Goal: Transaction & Acquisition: Purchase product/service

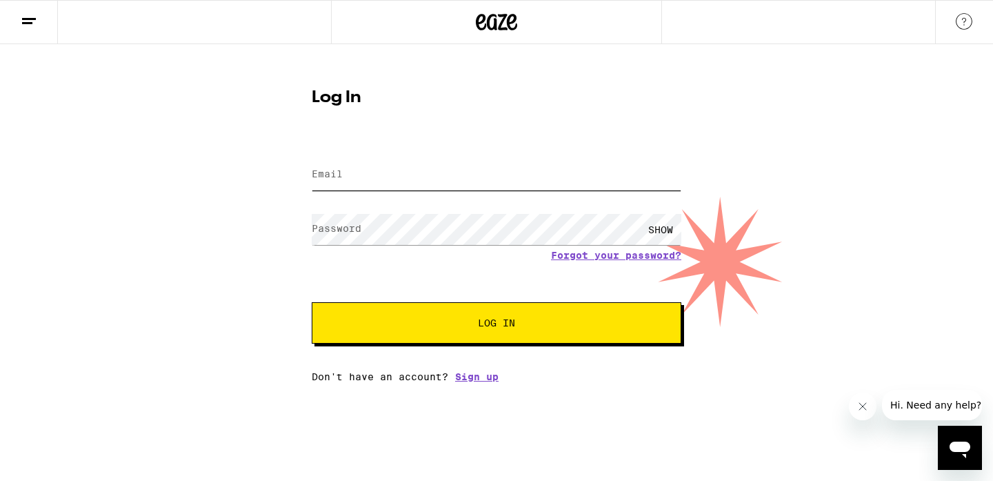
type input "[PERSON_NAME][EMAIL_ADDRESS][DOMAIN_NAME]"
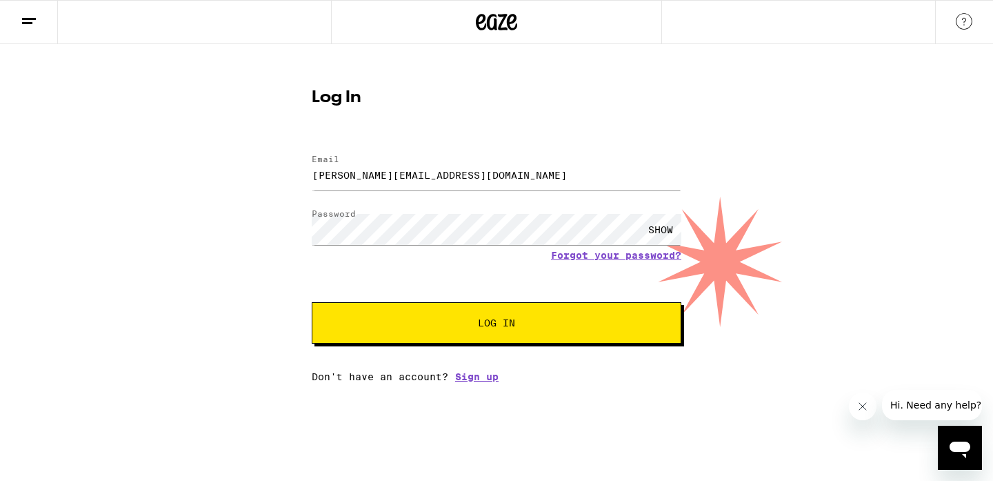
click at [404, 328] on span "Log In" at bounding box center [497, 323] width 258 height 10
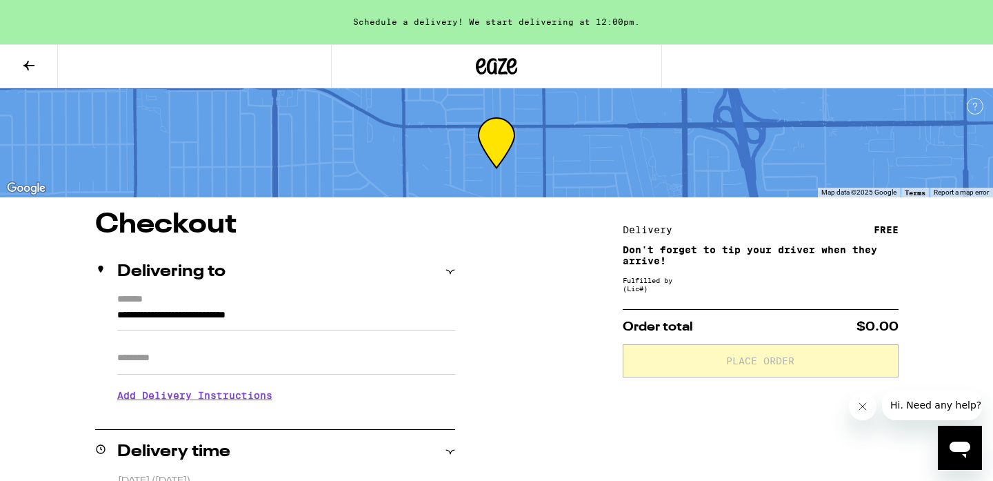
click at [29, 63] on icon at bounding box center [29, 65] width 17 height 17
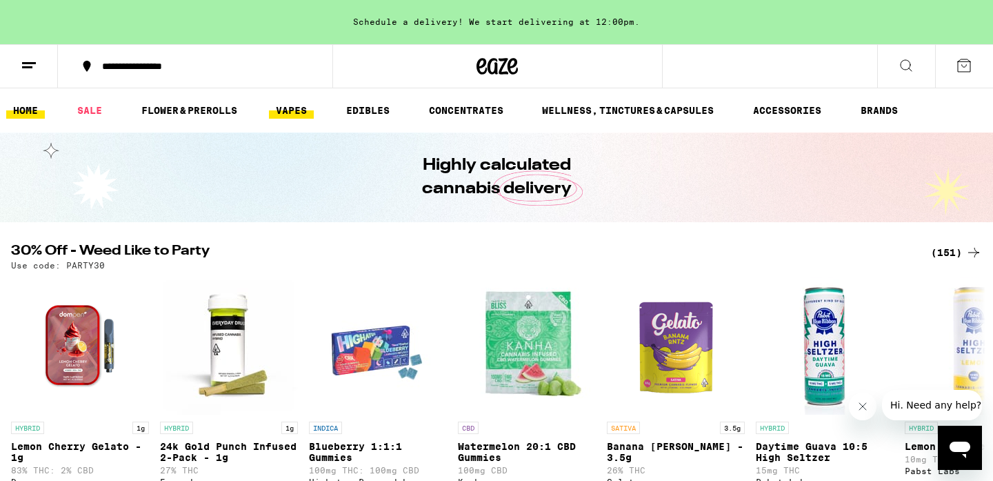
click at [292, 114] on link "VAPES" at bounding box center [291, 110] width 45 height 17
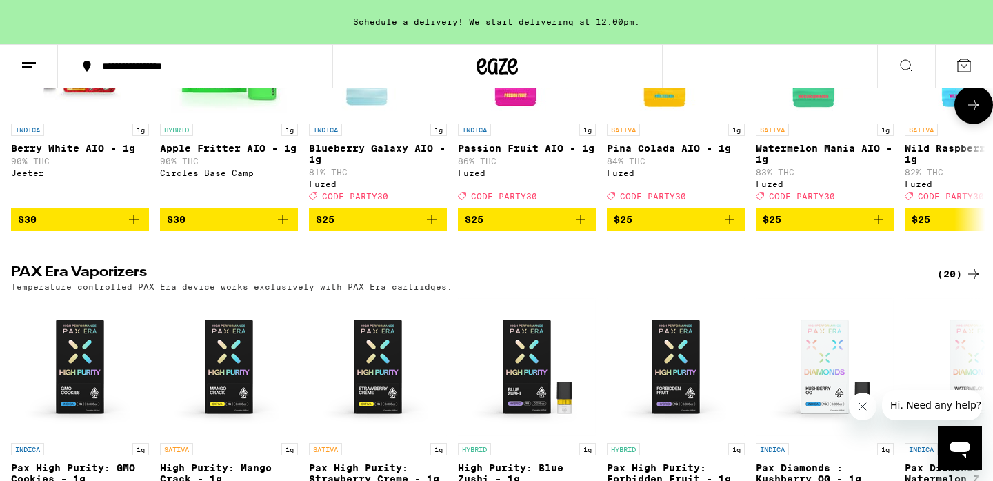
scroll to position [1266, 0]
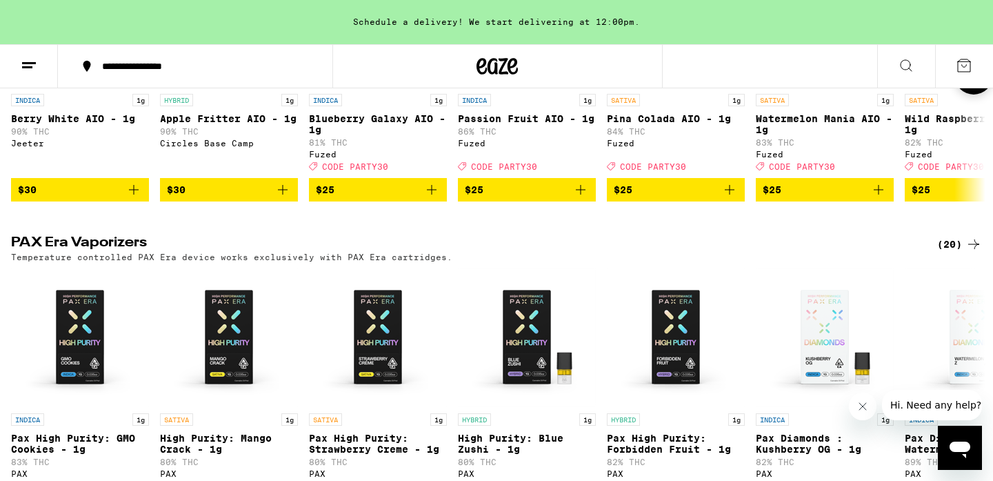
click at [886, 198] on icon "Add to bag" at bounding box center [878, 189] width 17 height 17
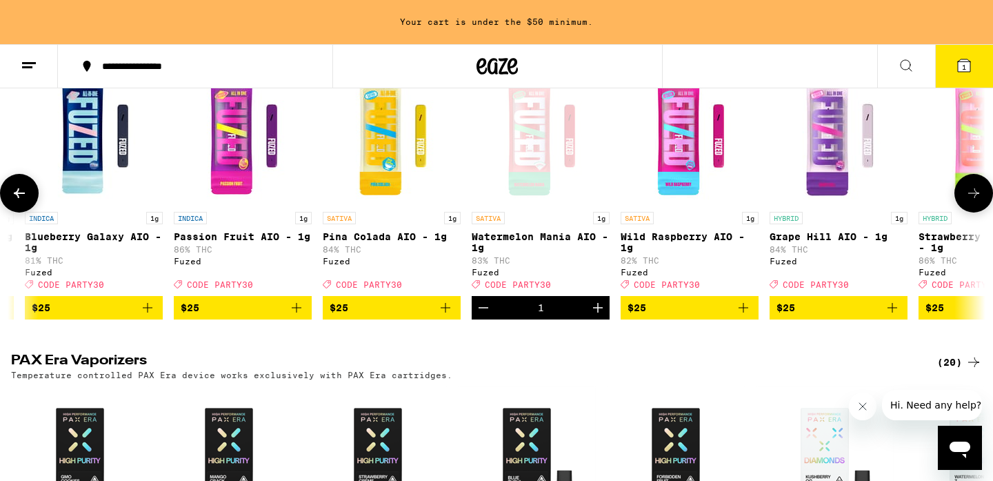
scroll to position [0, 288]
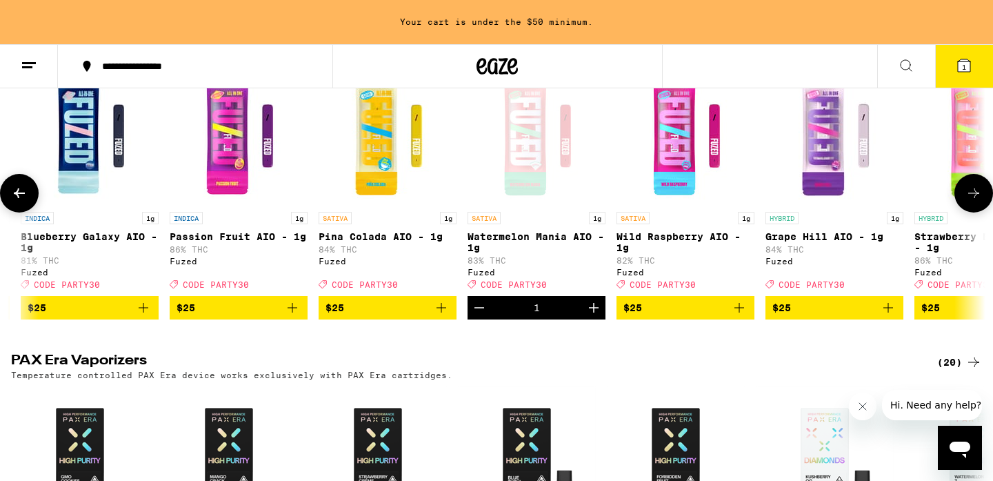
click at [742, 312] on icon "Add to bag" at bounding box center [740, 308] width 10 height 10
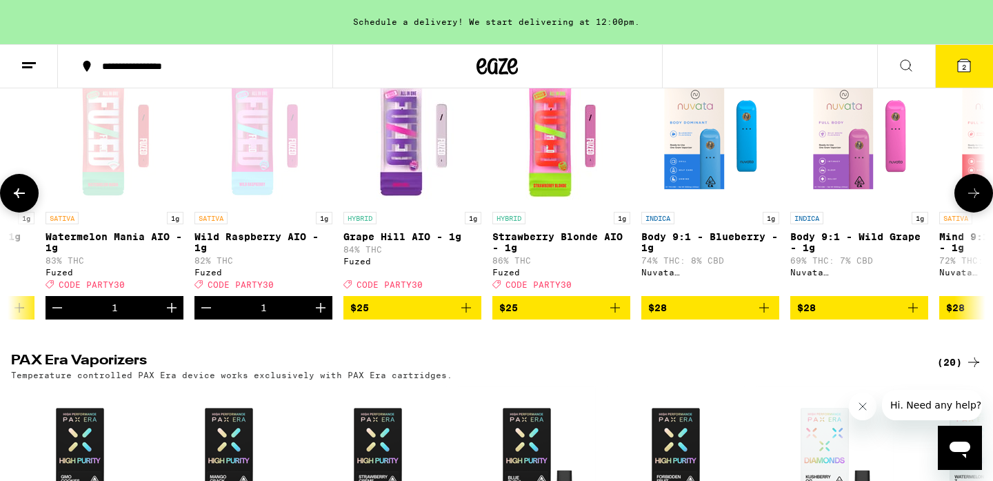
scroll to position [0, 723]
